Goal: Transaction & Acquisition: Purchase product/service

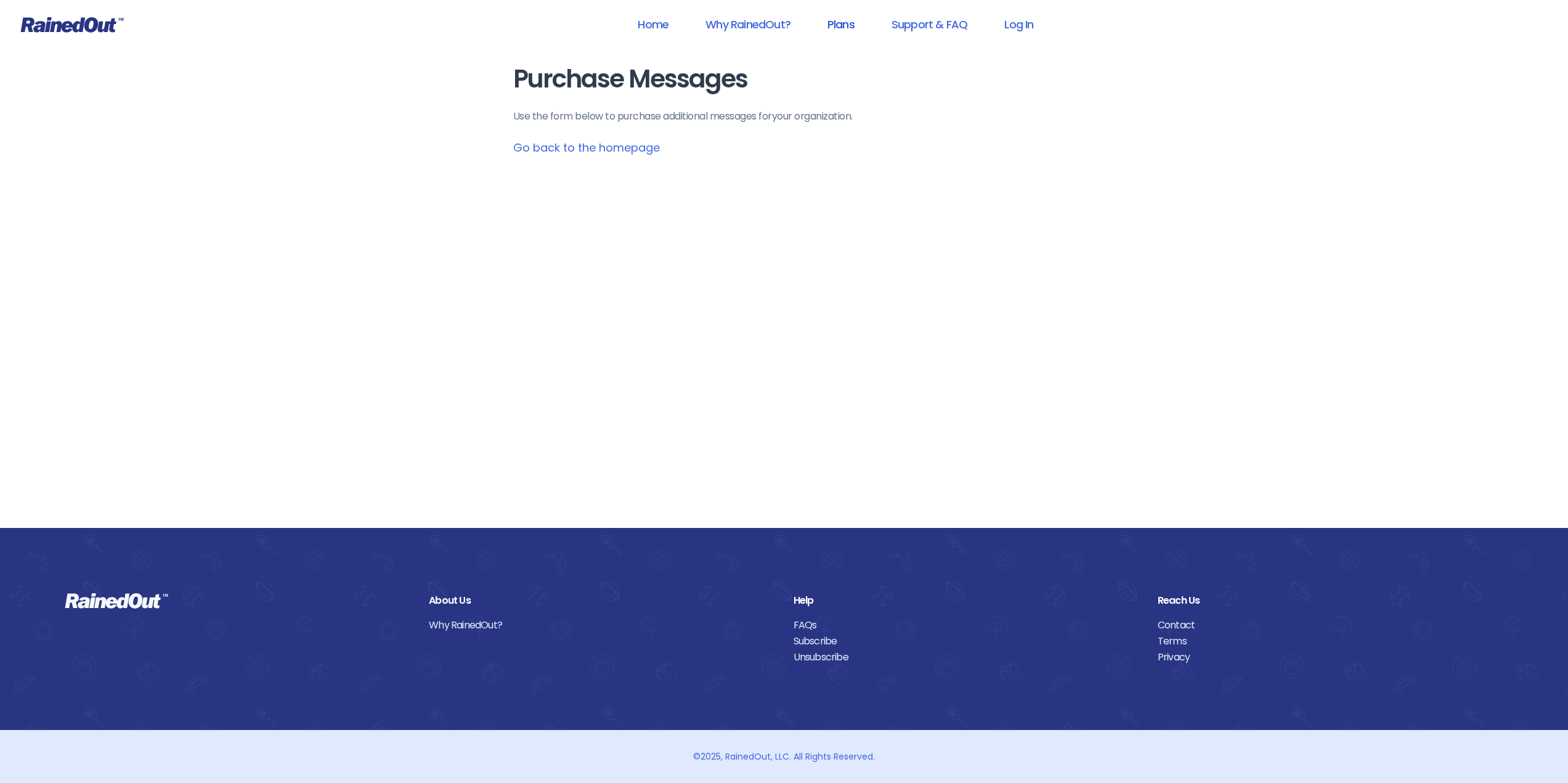
click at [839, 24] on link "Plans" at bounding box center [840, 24] width 59 height 27
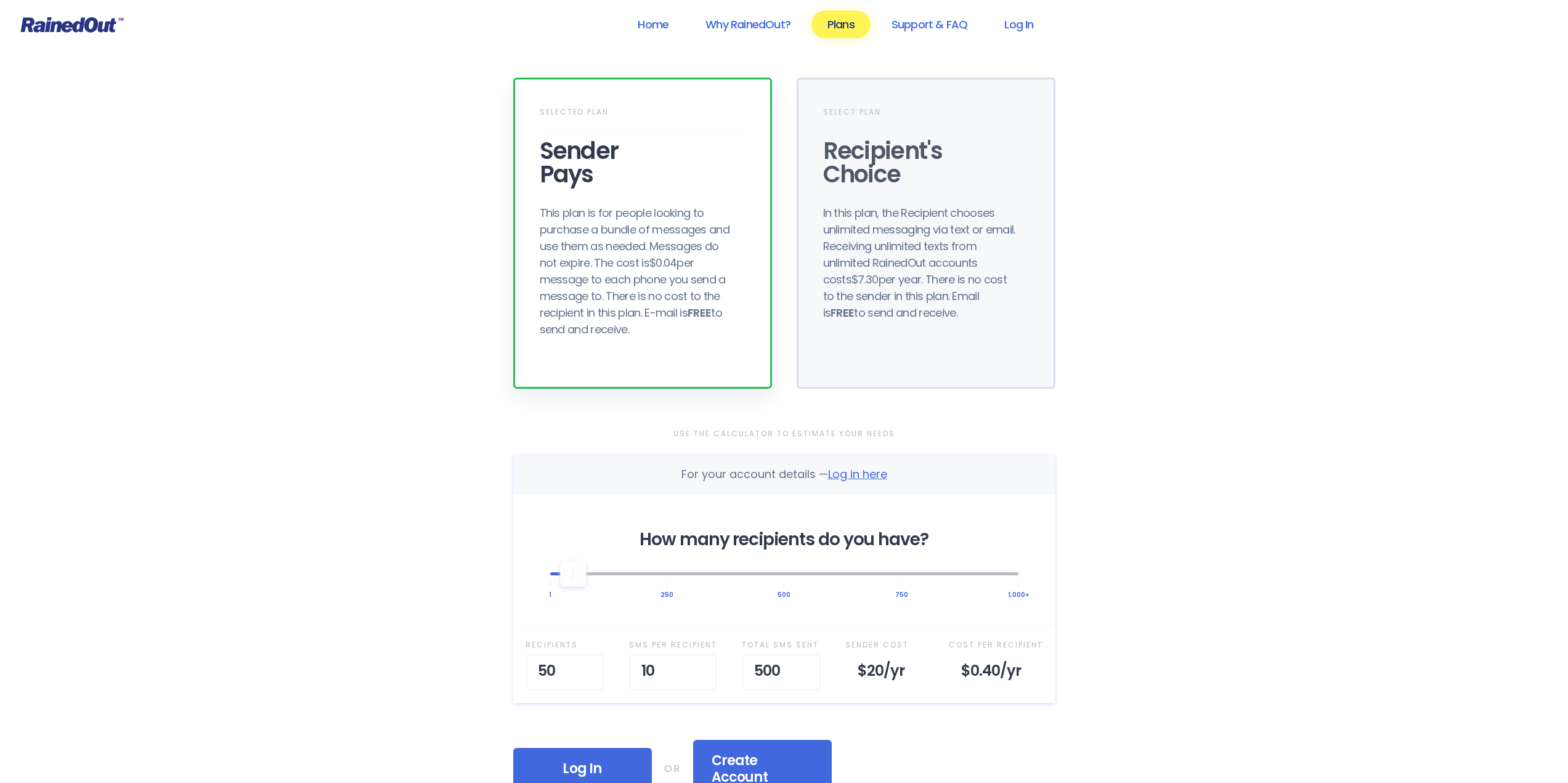
click at [669, 198] on div "Selected Plan Sender Pays This plan is for people looking to purchase a bundle …" at bounding box center [642, 234] width 259 height 311
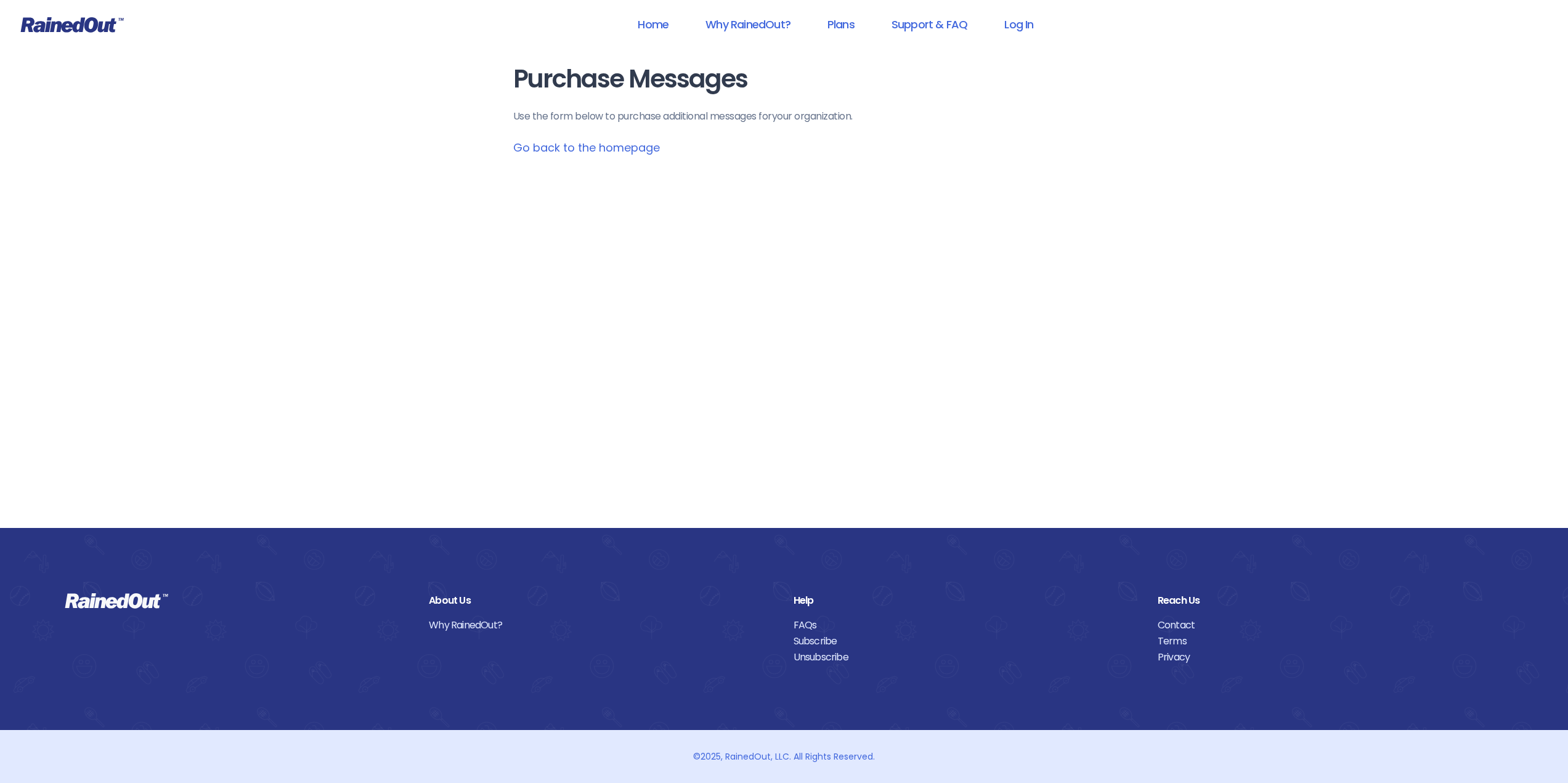
click at [786, 233] on div "Purchase Messages Use the form below to purchase additional messages for your o…" at bounding box center [784, 264] width 592 height 528
click at [838, 27] on link "Plans" at bounding box center [840, 24] width 59 height 27
